Goal: Task Accomplishment & Management: Manage account settings

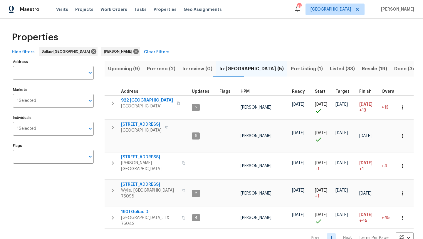
click at [157, 69] on span "Pre-reno (2)" at bounding box center [161, 69] width 29 height 8
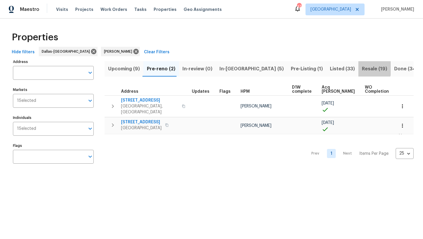
click at [362, 68] on span "Resale (19)" at bounding box center [374, 69] width 25 height 8
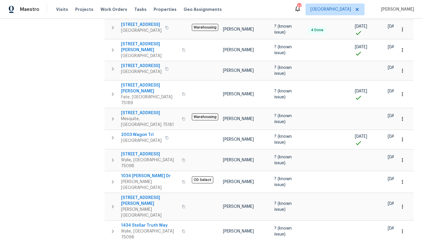
scroll to position [244, 0]
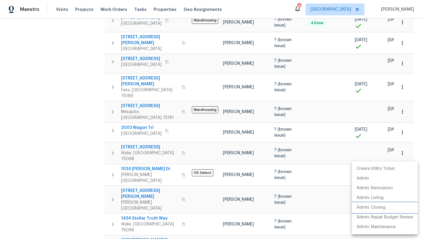
click at [384, 206] on p "Admin: Closing" at bounding box center [371, 207] width 29 height 6
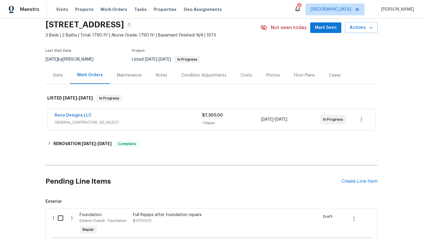
scroll to position [19, 0]
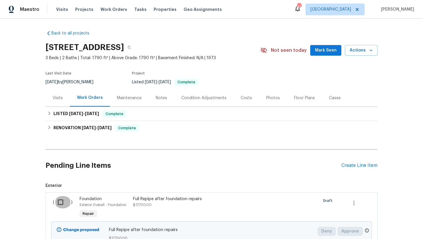
click at [63, 200] on input "checkbox" at bounding box center [62, 202] width 17 height 12
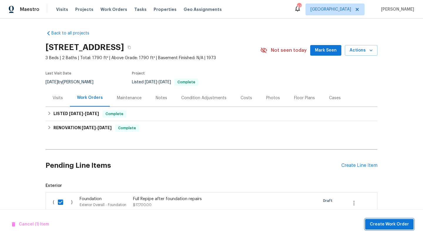
click at [376, 223] on span "Create Work Order" at bounding box center [389, 223] width 39 height 7
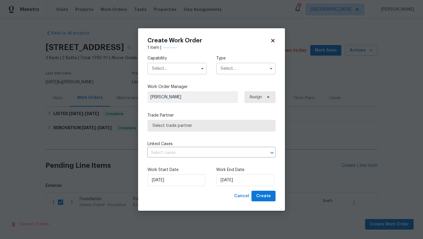
checkbox input "false"
click at [187, 70] on input "text" at bounding box center [177, 69] width 59 height 12
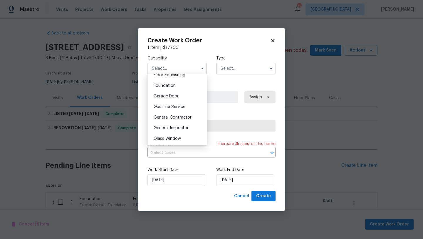
scroll to position [249, 0]
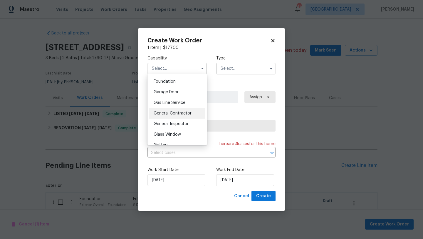
click at [189, 111] on span "General Contractor" at bounding box center [173, 113] width 38 height 4
type input "General Contractor"
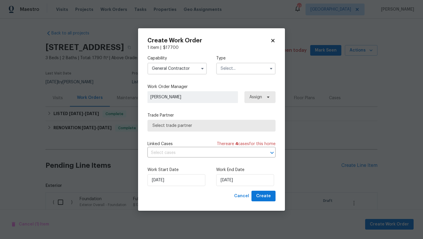
click at [233, 68] on input "text" at bounding box center [245, 69] width 59 height 12
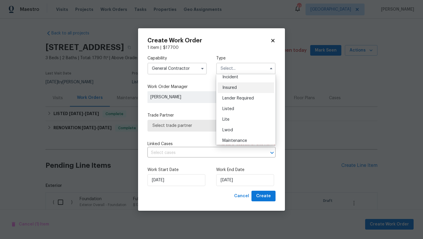
scroll to position [58, 0]
click at [230, 84] on span "Listed" at bounding box center [228, 86] width 12 height 4
type input "Listed"
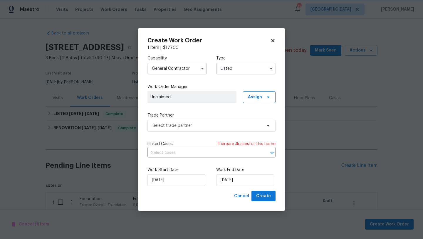
scroll to position [0, 0]
click at [254, 100] on span "Assign" at bounding box center [255, 97] width 14 height 6
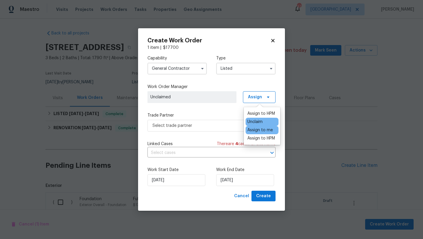
click at [253, 130] on div "Assign to me" at bounding box center [260, 130] width 26 height 6
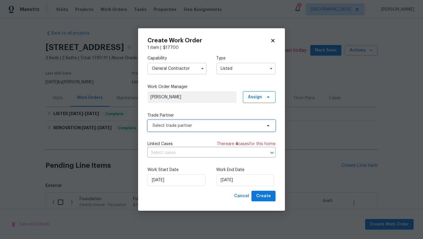
click at [208, 124] on span "Select trade partner" at bounding box center [208, 126] width 110 height 6
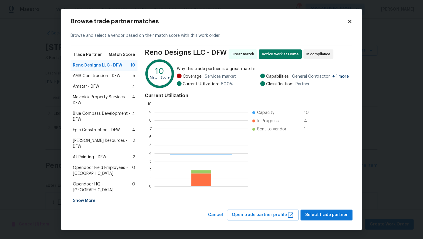
scroll to position [82, 93]
click at [86, 195] on div "Show More" at bounding box center [104, 200] width 67 height 11
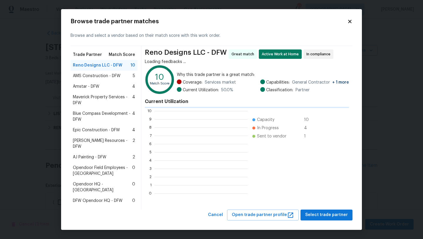
scroll to position [1, 1]
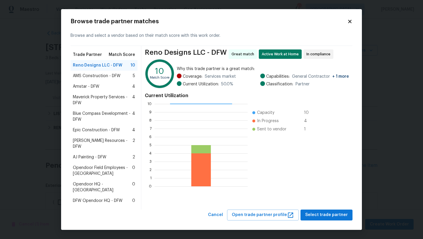
click at [349, 23] on icon at bounding box center [349, 21] width 3 height 3
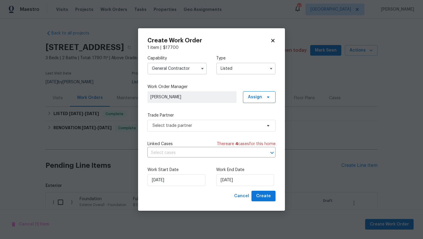
click at [273, 40] on icon at bounding box center [272, 40] width 3 height 3
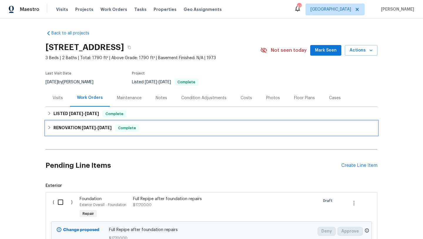
click at [49, 128] on icon at bounding box center [49, 127] width 4 height 4
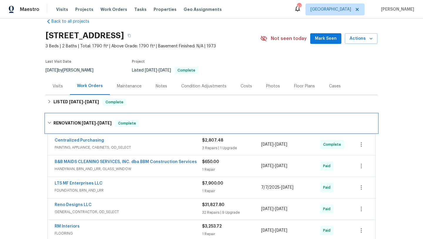
scroll to position [0, 0]
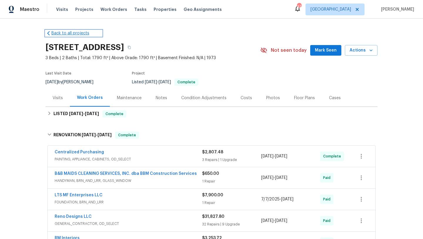
click at [67, 33] on link "Back to all projects" at bounding box center [74, 33] width 56 height 6
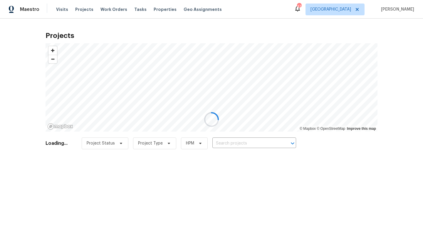
click at [244, 142] on div at bounding box center [211, 119] width 423 height 239
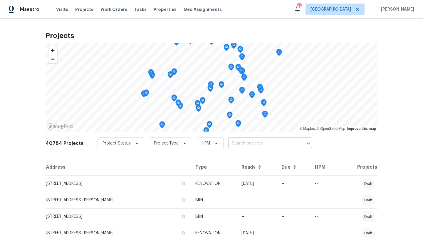
click at [236, 140] on input "text" at bounding box center [261, 143] width 67 height 9
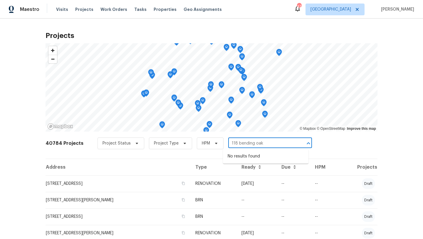
click at [234, 144] on input "118 bending oak" at bounding box center [261, 143] width 67 height 9
type input "118 s bending oak"
click at [245, 158] on li "[STREET_ADDRESS]" at bounding box center [266, 156] width 86 height 10
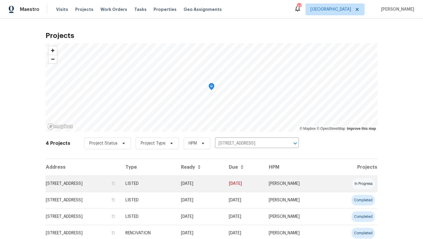
click at [114, 183] on td "[STREET_ADDRESS]" at bounding box center [83, 183] width 75 height 16
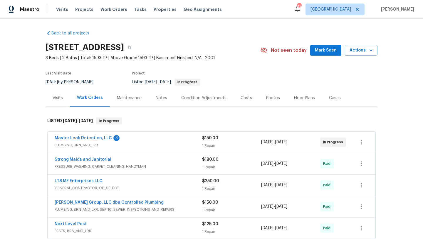
click at [143, 138] on div "Master Leak Detection, LLC 3" at bounding box center [129, 138] width 148 height 7
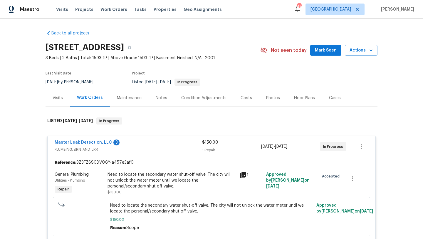
click at [153, 176] on div "Need to locate the secondary water shut-off valve. The city will not unlock the…" at bounding box center [172, 180] width 129 height 18
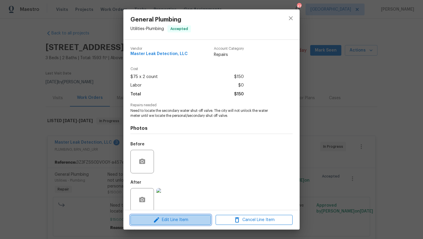
click at [172, 219] on span "Edit Line Item" at bounding box center [170, 219] width 77 height 7
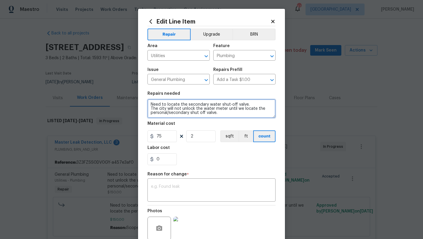
drag, startPoint x: 217, startPoint y: 113, endPoint x: 142, endPoint y: 100, distance: 76.4
click at [142, 100] on div "Edit Line Item Repair Upgrade BRN Area Utilities ​ Feature Plumbing ​ Issue Gen…" at bounding box center [211, 145] width 147 height 272
click at [155, 108] on textarea "Locate waterline/valve- 425 Escavation and installation of customer shutoff wit…" at bounding box center [212, 108] width 128 height 19
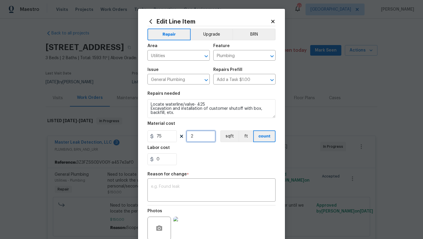
click at [195, 136] on input "2" at bounding box center [200, 136] width 29 height 12
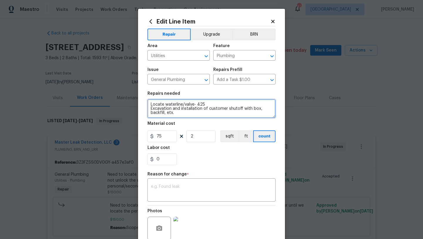
click at [183, 114] on textarea "Locate waterline/valve- 425 Excavation and installation of customer shutoff wit…" at bounding box center [212, 108] width 128 height 19
type textarea "Locate waterline/valve- 425 Excavation and installation of customer shutoff wit…"
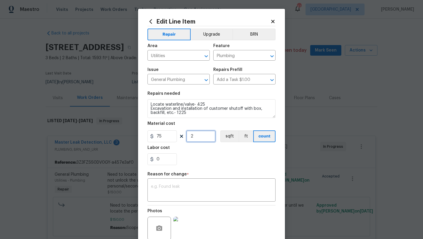
drag, startPoint x: 195, startPoint y: 137, endPoint x: 183, endPoint y: 137, distance: 12.3
click at [183, 137] on div "75 2 sqft ft count" at bounding box center [212, 136] width 128 height 12
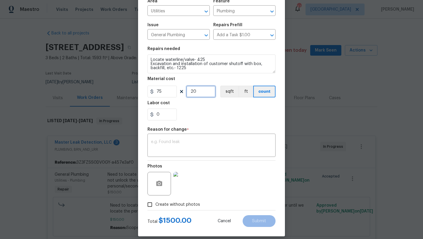
scroll to position [44, 0]
type input "22"
click at [200, 138] on div "x ​" at bounding box center [212, 146] width 128 height 22
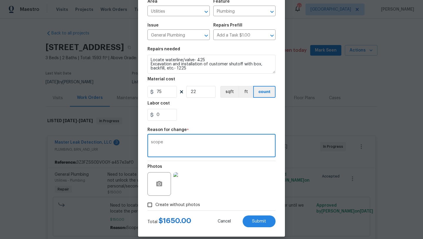
type textarea "scope"
click at [197, 203] on span "Create without photos" at bounding box center [177, 205] width 45 height 6
click at [155, 203] on input "Create without photos" at bounding box center [149, 204] width 11 height 11
click at [197, 203] on span "Create without photos" at bounding box center [177, 205] width 45 height 6
click at [155, 203] on input "Create without photos" at bounding box center [149, 204] width 11 height 11
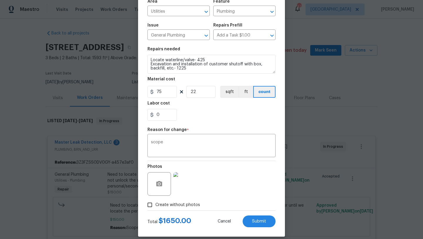
checkbox input "false"
click at [254, 225] on button "Submit" at bounding box center [259, 221] width 33 height 12
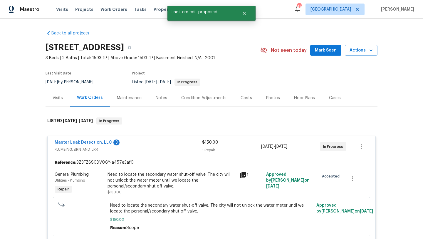
scroll to position [0, 0]
click at [81, 140] on link "Master Leak Detection, LLC" at bounding box center [83, 142] width 57 height 4
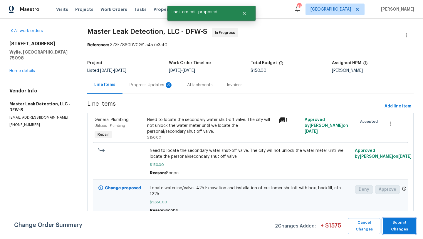
click at [392, 218] on button "Submit Changes" at bounding box center [399, 226] width 33 height 16
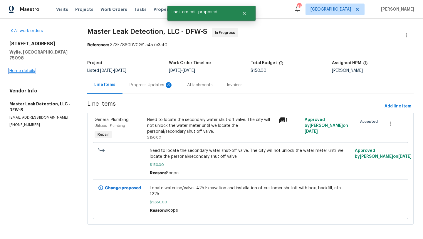
click at [27, 69] on link "Home details" at bounding box center [22, 71] width 26 height 4
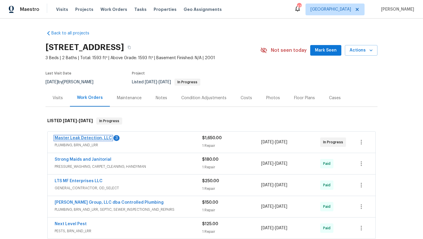
click at [95, 137] on link "Master Leak Detection, LLC" at bounding box center [83, 138] width 57 height 4
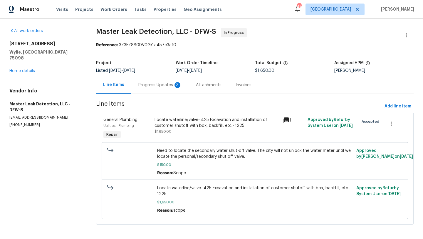
click at [158, 84] on div "Progress Updates 3" at bounding box center [159, 85] width 43 height 6
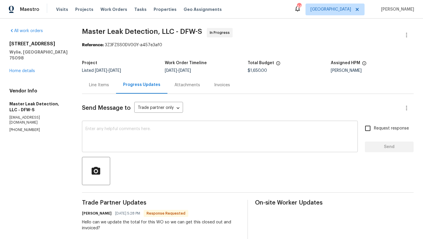
click at [156, 127] on textarea at bounding box center [220, 137] width 269 height 21
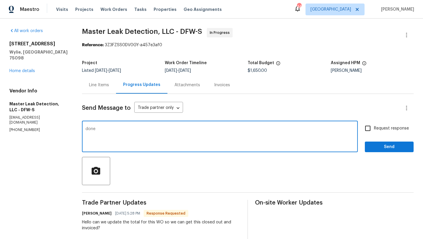
type textarea "done"
click at [377, 152] on button "Send" at bounding box center [389, 146] width 49 height 11
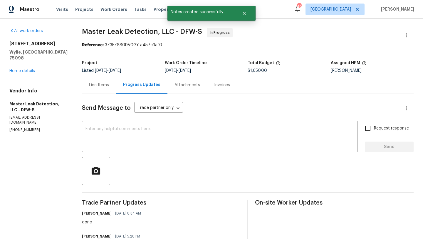
click at [29, 67] on div "118 S Bending Oak Ln Wylie, TX 75098 Home details" at bounding box center [38, 57] width 58 height 33
click at [27, 69] on link "Home details" at bounding box center [22, 71] width 26 height 4
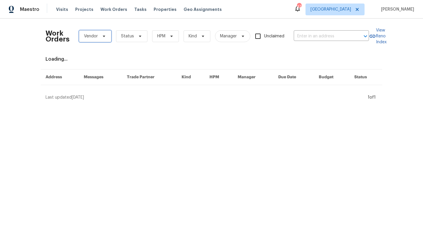
click at [104, 35] on icon at bounding box center [104, 36] width 5 height 5
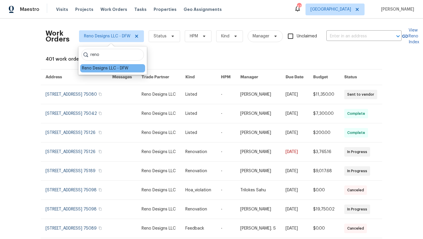
type input "reno"
click at [98, 68] on div "Reno Designs LLC - DFW" at bounding box center [105, 68] width 46 height 6
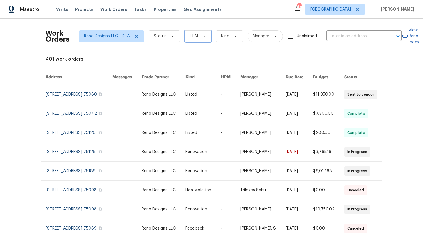
click at [200, 36] on span at bounding box center [203, 36] width 6 height 5
click at [179, 59] on div "401 work orders" at bounding box center [212, 59] width 332 height 6
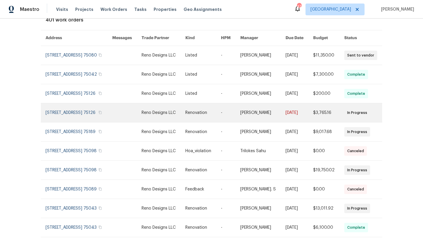
scroll to position [81, 0]
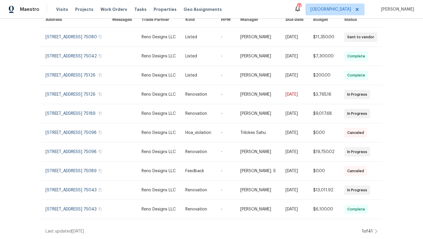
click at [377, 230] on icon at bounding box center [376, 231] width 3 height 5
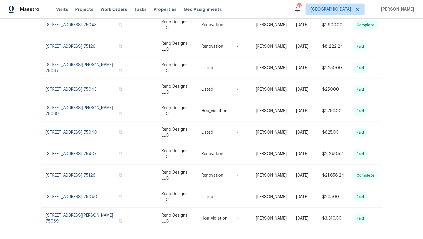
scroll to position [0, 0]
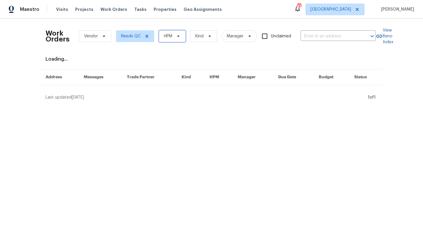
click at [170, 41] on span "HPM" at bounding box center [172, 36] width 27 height 12
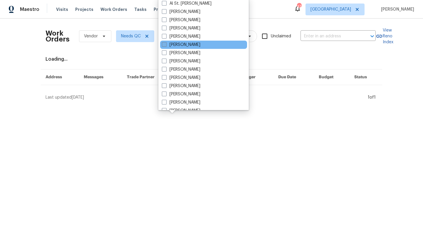
click at [177, 44] on label "[PERSON_NAME]" at bounding box center [181, 45] width 38 height 6
click at [166, 44] on input "[PERSON_NAME]" at bounding box center [164, 44] width 4 height 4
checkbox input "true"
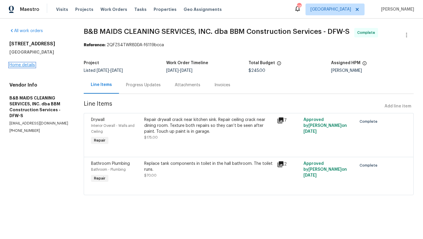
click at [27, 66] on link "Home details" at bounding box center [22, 65] width 26 height 4
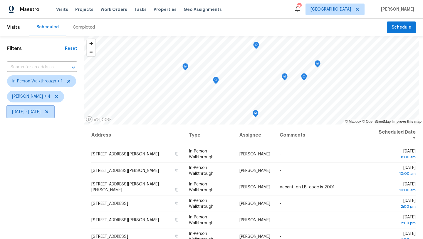
click at [49, 112] on icon at bounding box center [46, 111] width 5 height 5
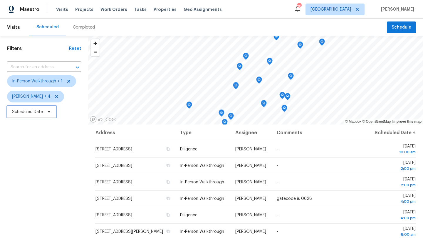
click at [40, 111] on span "Scheduled Date" at bounding box center [27, 112] width 31 height 6
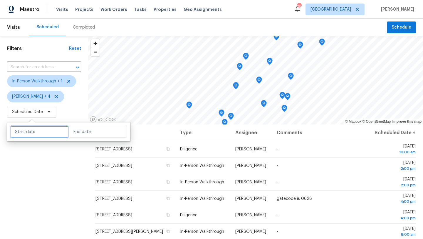
click at [41, 127] on input "text" at bounding box center [40, 132] width 58 height 12
select select "8"
select select "2025"
select select "9"
select select "2025"
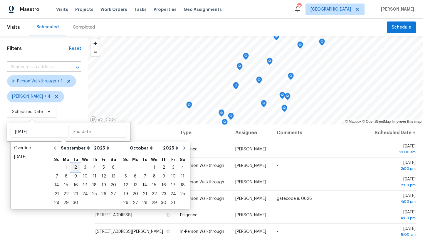
click at [74, 167] on div "2" at bounding box center [75, 167] width 9 height 8
type input "[DATE]"
click at [74, 167] on div "2" at bounding box center [75, 167] width 9 height 8
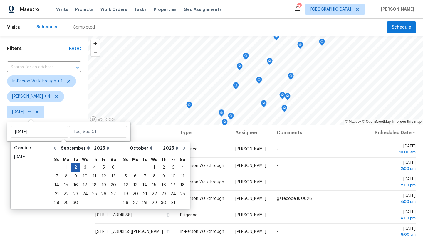
type input "[DATE]"
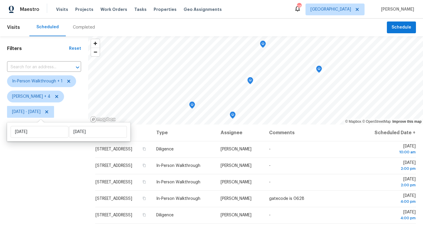
click at [74, 167] on div "Filters Reset ​ In-Person Walkthrough + 1 Alicia Anices + 4 Tue, Sep 02 - Tue, …" at bounding box center [44, 175] width 88 height 279
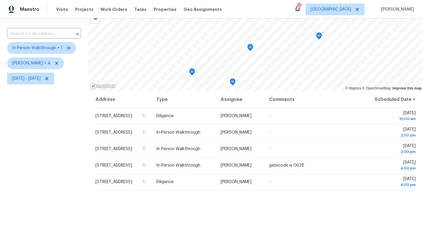
scroll to position [30, 0]
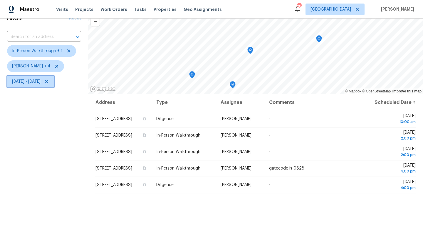
click at [41, 82] on span "Tue, Sep 02 - Tue, Sep 02" at bounding box center [26, 81] width 29 height 6
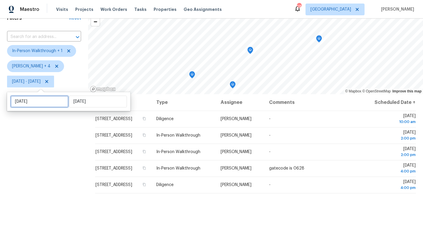
click at [49, 102] on input "[DATE]" at bounding box center [40, 102] width 58 height 12
select select "8"
select select "2025"
select select "9"
select select "2025"
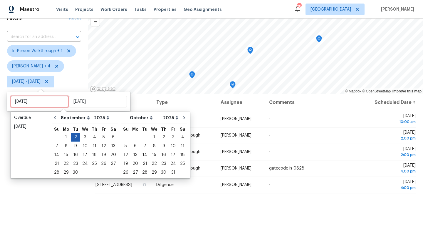
type input "[DATE]"
click at [84, 137] on div "3" at bounding box center [85, 137] width 10 height 8
type input "[DATE]"
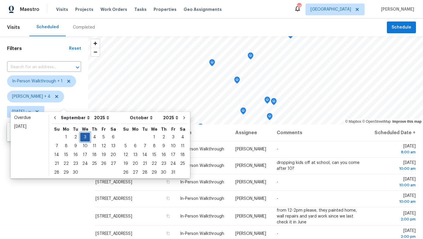
click at [84, 137] on div "3" at bounding box center [85, 137] width 10 height 8
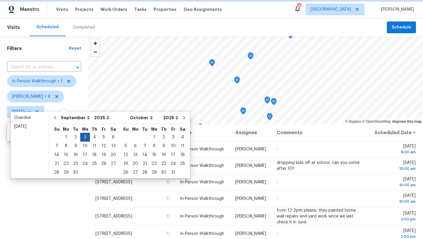
type input "[DATE]"
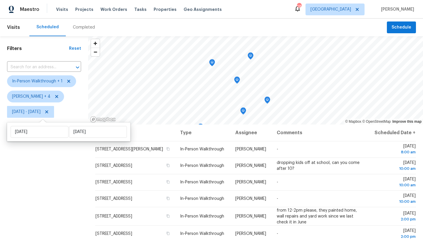
click at [63, 179] on div "Filters Reset ​ In-Person Walkthrough + 1 Alicia Anices + 4 Wed, Sep 03 - Wed, …" at bounding box center [44, 175] width 88 height 279
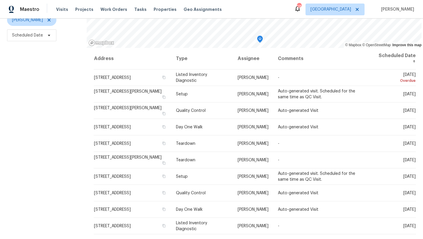
click at [50, 114] on div "Filters Reset ​ Type [PERSON_NAME] Scheduled Date" at bounding box center [43, 99] width 87 height 279
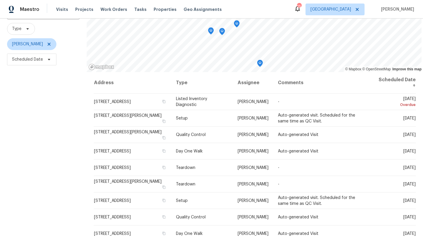
scroll to position [53, 0]
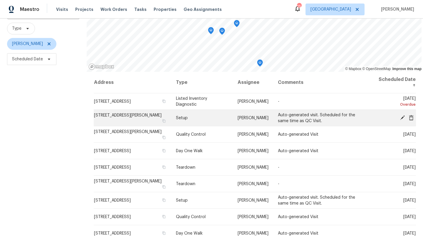
click at [400, 116] on icon at bounding box center [402, 117] width 5 height 5
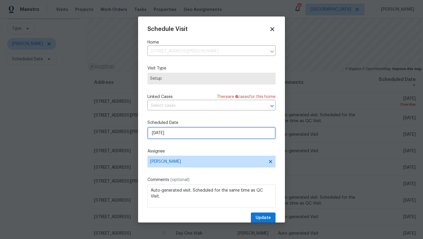
click at [192, 133] on input "[DATE]" at bounding box center [212, 133] width 128 height 12
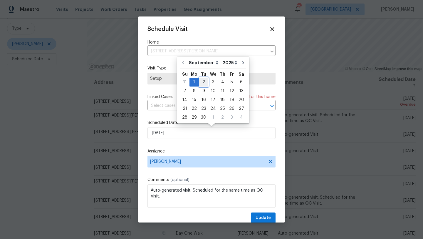
click at [203, 82] on div "2" at bounding box center [203, 82] width 9 height 8
type input "[DATE]"
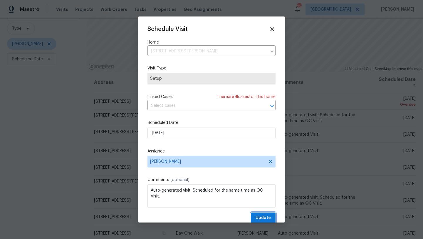
click at [259, 218] on span "Update" at bounding box center [263, 217] width 15 height 7
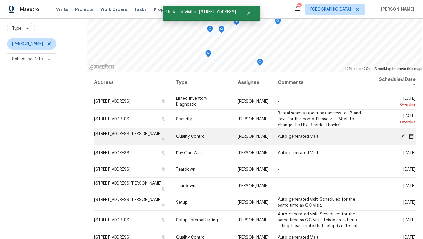
click at [402, 135] on icon at bounding box center [402, 135] width 5 height 5
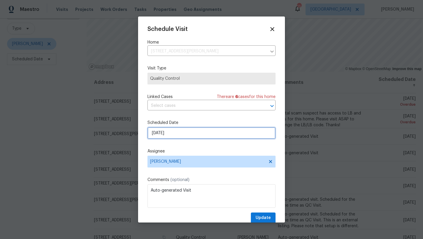
click at [229, 134] on input "[DATE]" at bounding box center [212, 133] width 128 height 12
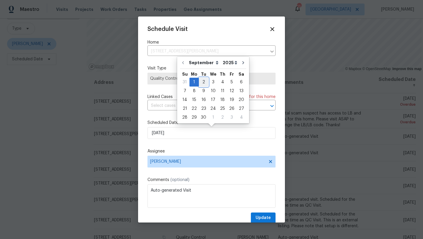
click at [201, 81] on div "2" at bounding box center [203, 82] width 9 height 8
type input "[DATE]"
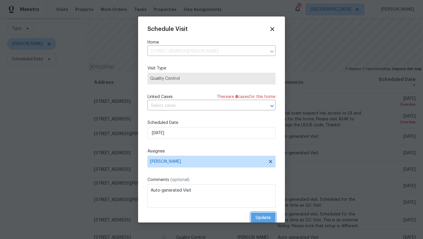
click at [261, 219] on span "Update" at bounding box center [263, 217] width 15 height 7
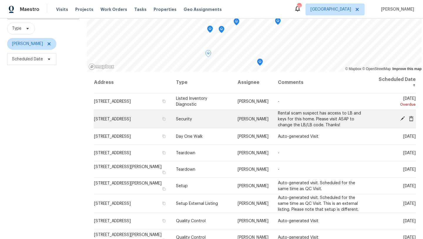
click at [403, 116] on icon at bounding box center [402, 118] width 5 height 5
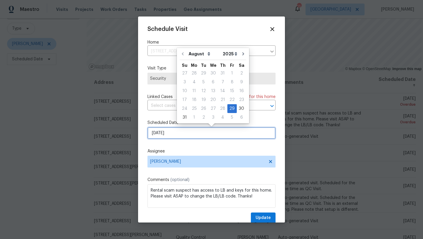
click at [179, 133] on input "[DATE]" at bounding box center [212, 133] width 128 height 12
click at [242, 52] on icon "Go to next month" at bounding box center [243, 53] width 5 height 5
type input "[DATE]"
select select "8"
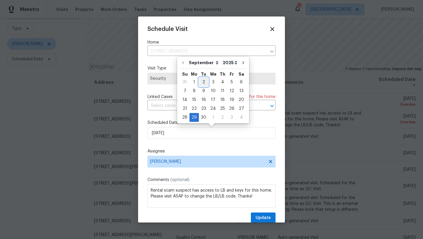
click at [204, 81] on div "2" at bounding box center [203, 82] width 9 height 8
type input "[DATE]"
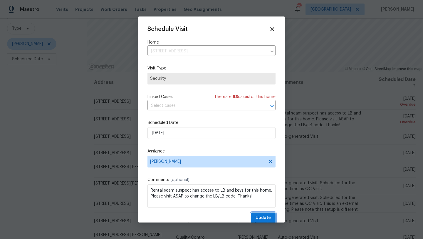
click at [258, 217] on span "Update" at bounding box center [263, 217] width 15 height 7
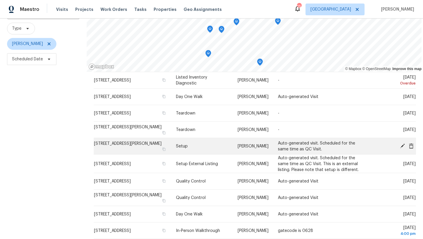
scroll to position [21, 0]
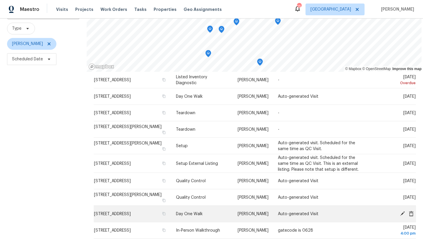
click at [402, 212] on icon at bounding box center [402, 213] width 5 height 5
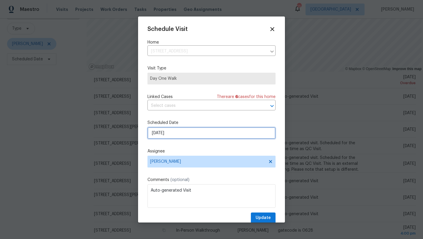
click at [190, 135] on input "[DATE]" at bounding box center [212, 133] width 128 height 12
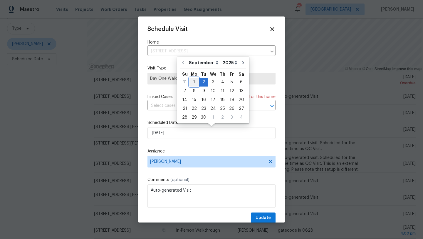
click at [194, 82] on div "1" at bounding box center [194, 82] width 9 height 8
type input "[DATE]"
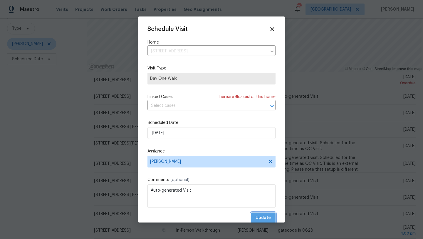
click at [256, 215] on button "Update" at bounding box center [263, 217] width 25 height 11
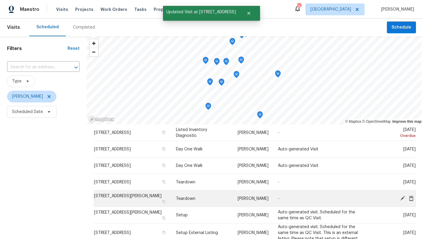
scroll to position [0, 0]
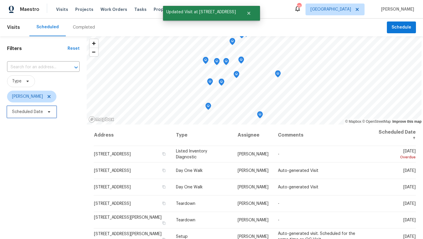
click at [32, 114] on span "Scheduled Date" at bounding box center [27, 112] width 31 height 6
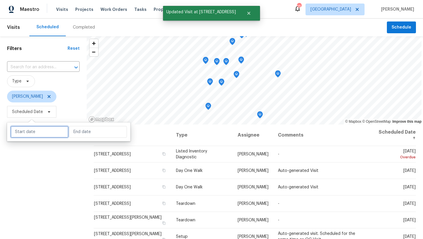
select select "8"
select select "2025"
select select "9"
select select "2025"
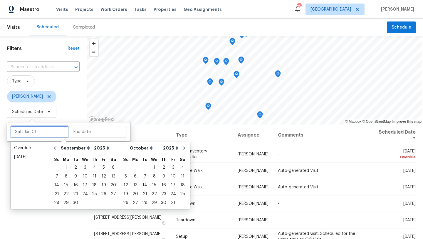
click at [36, 131] on input "text" at bounding box center [40, 132] width 58 height 12
click at [67, 167] on div "1" at bounding box center [65, 167] width 9 height 8
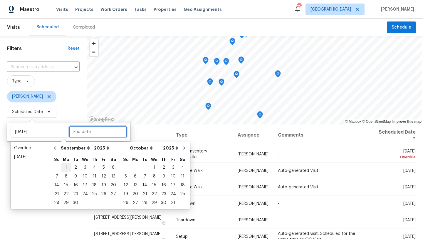
type input "[DATE]"
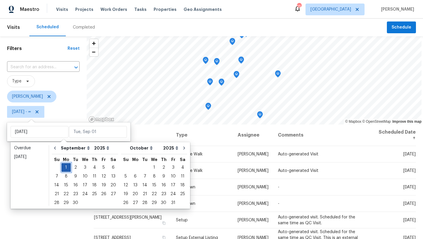
click at [66, 167] on div "1" at bounding box center [65, 167] width 9 height 8
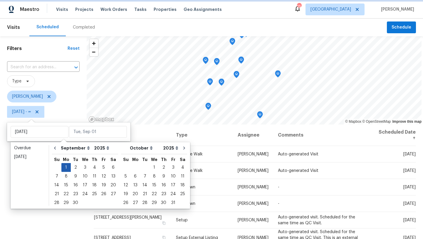
type input "[DATE]"
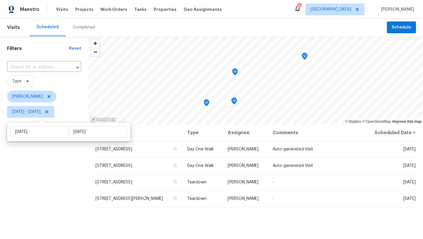
click at [60, 175] on div "Filters Reset ​ Type [PERSON_NAME] [DATE] - [DATE]" at bounding box center [44, 175] width 88 height 279
